Goal: Find specific page/section: Find specific page/section

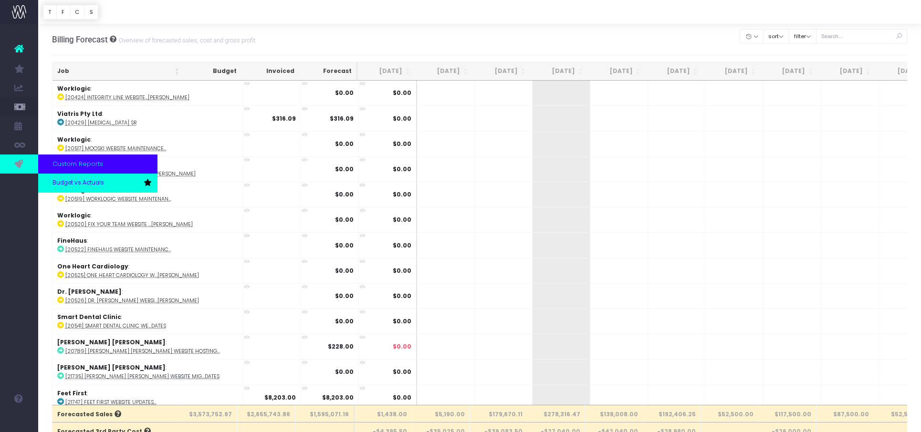
click at [73, 186] on span "Budget vs Actuals" at bounding box center [78, 183] width 52 height 9
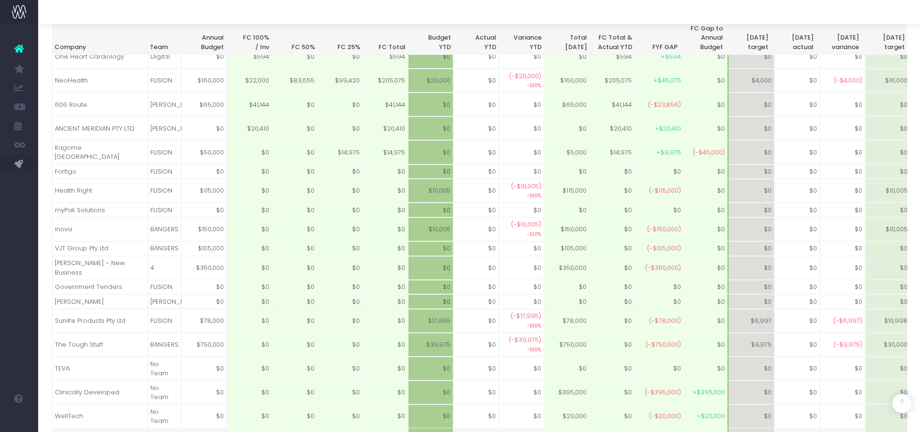
scroll to position [728, 0]
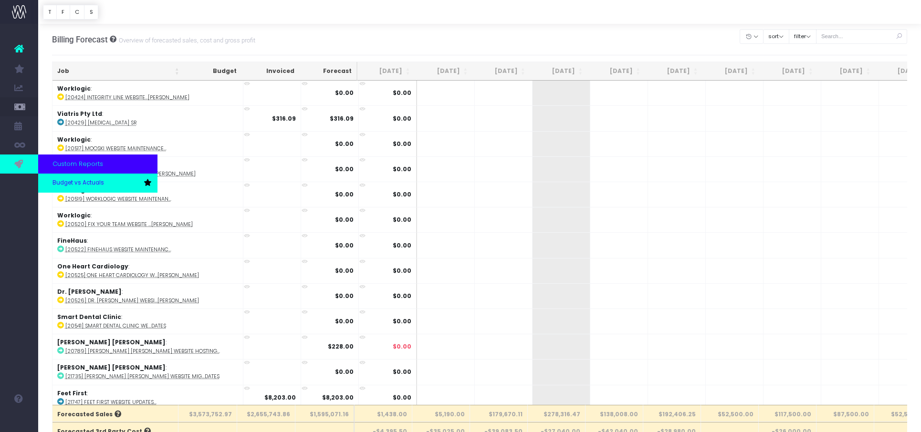
click at [63, 181] on span "Budget vs Actuals" at bounding box center [78, 183] width 52 height 9
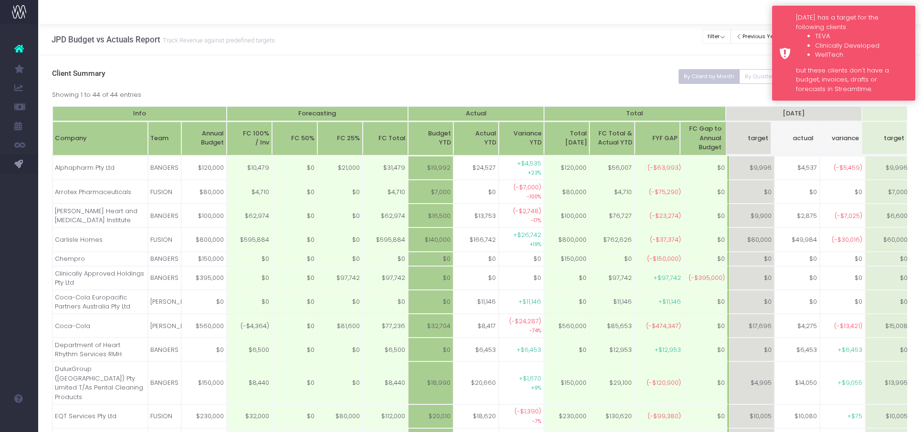
click at [779, 9] on div "[DATE] has a target for the following clients TEVA Clinically Developed WellTec…" at bounding box center [843, 53] width 143 height 95
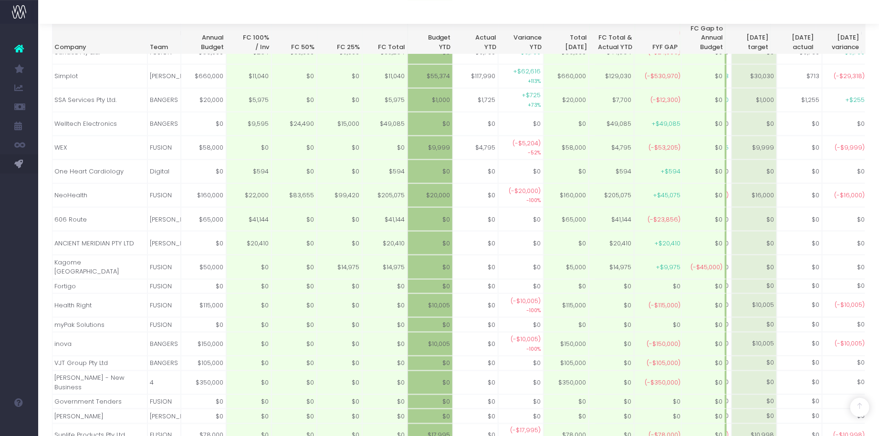
scroll to position [0, 134]
